Goal: Task Accomplishment & Management: Use online tool/utility

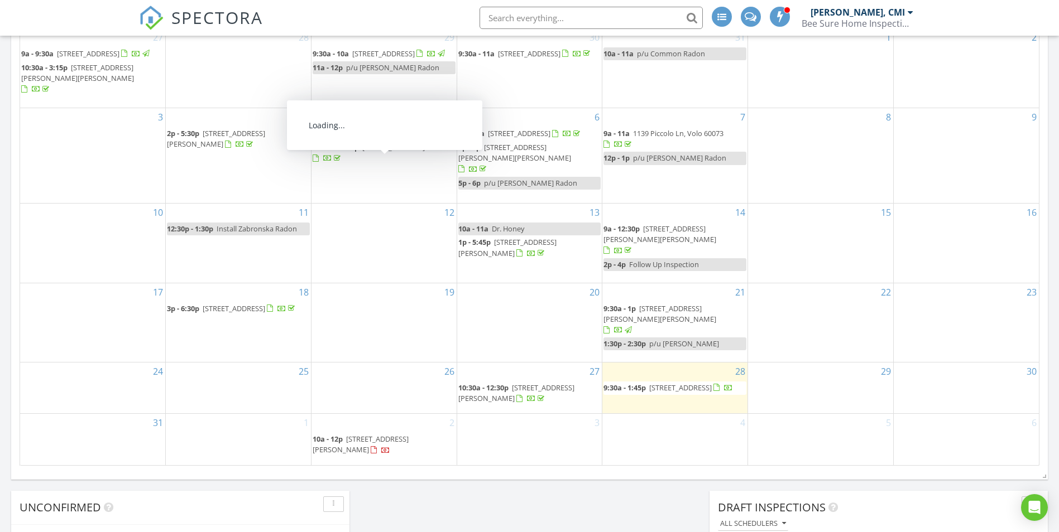
scroll to position [1284, 1076]
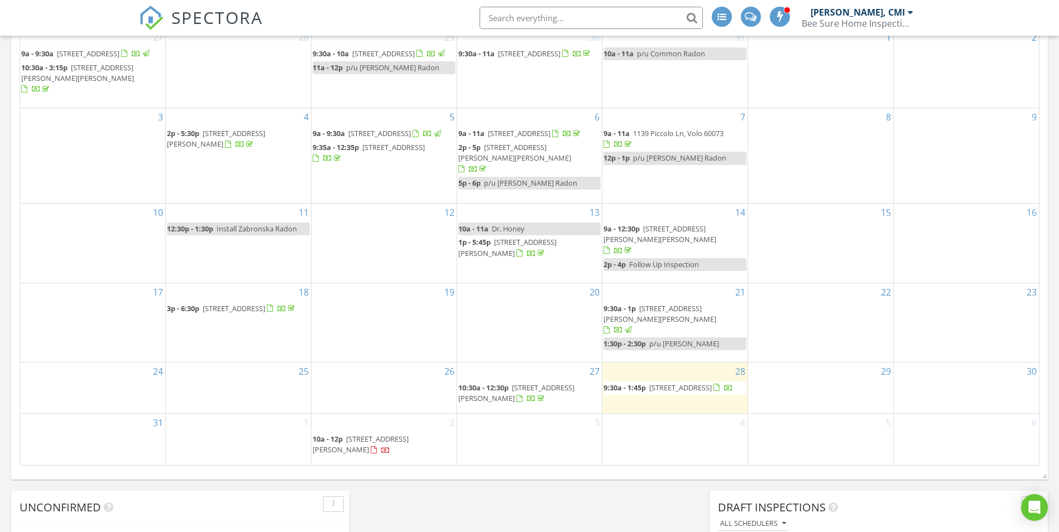
click at [672, 383] on span "467 Nuthatch Way, Lindenhurst 60046" at bounding box center [680, 388] width 62 height 10
